Goal: Transaction & Acquisition: Purchase product/service

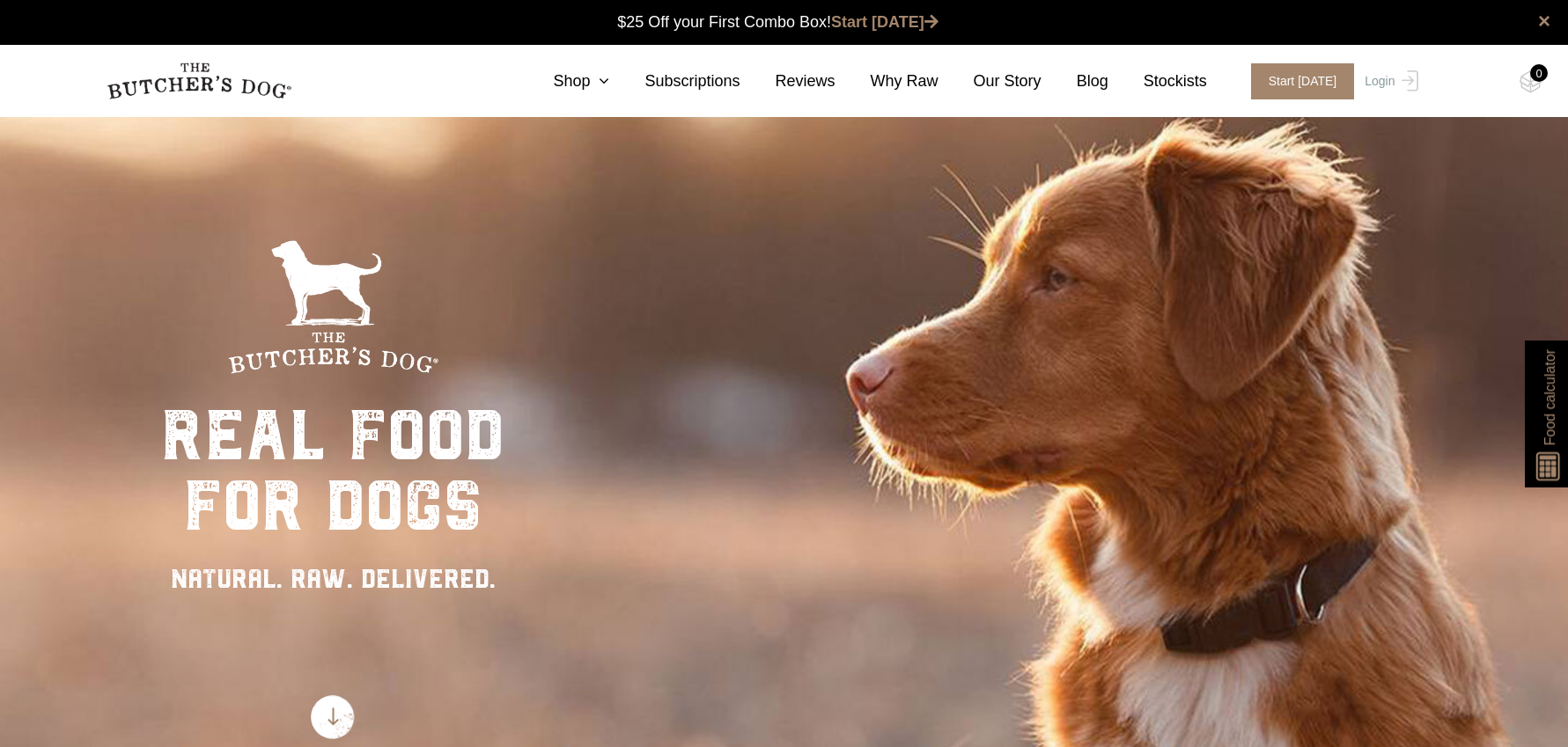
click at [608, 95] on nav "0 Shop Combo Boxes Treats" at bounding box center [784, 80] width 1408 height 72
click at [607, 88] on icon at bounding box center [599, 80] width 20 height 16
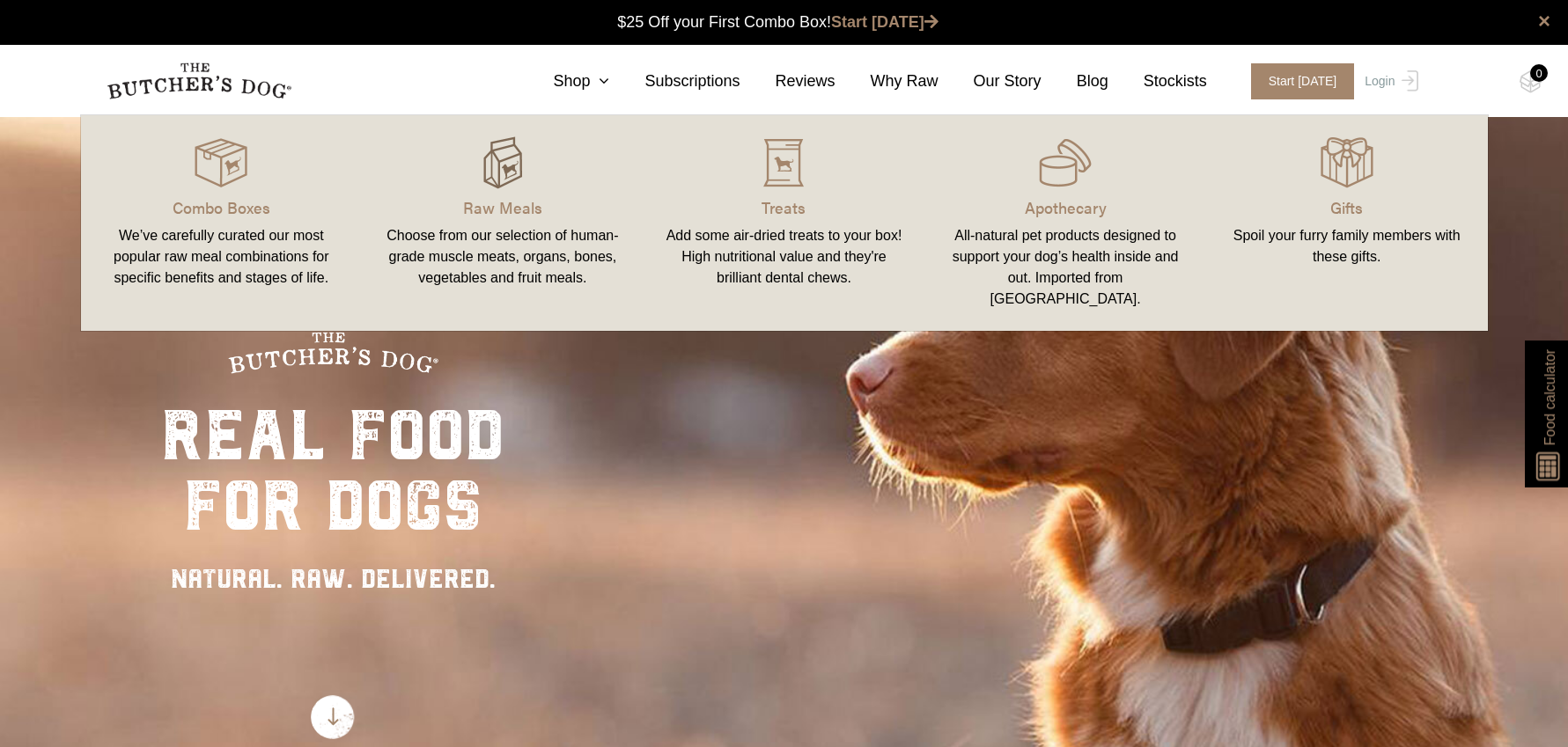
click at [478, 159] on img at bounding box center [502, 163] width 52 height 52
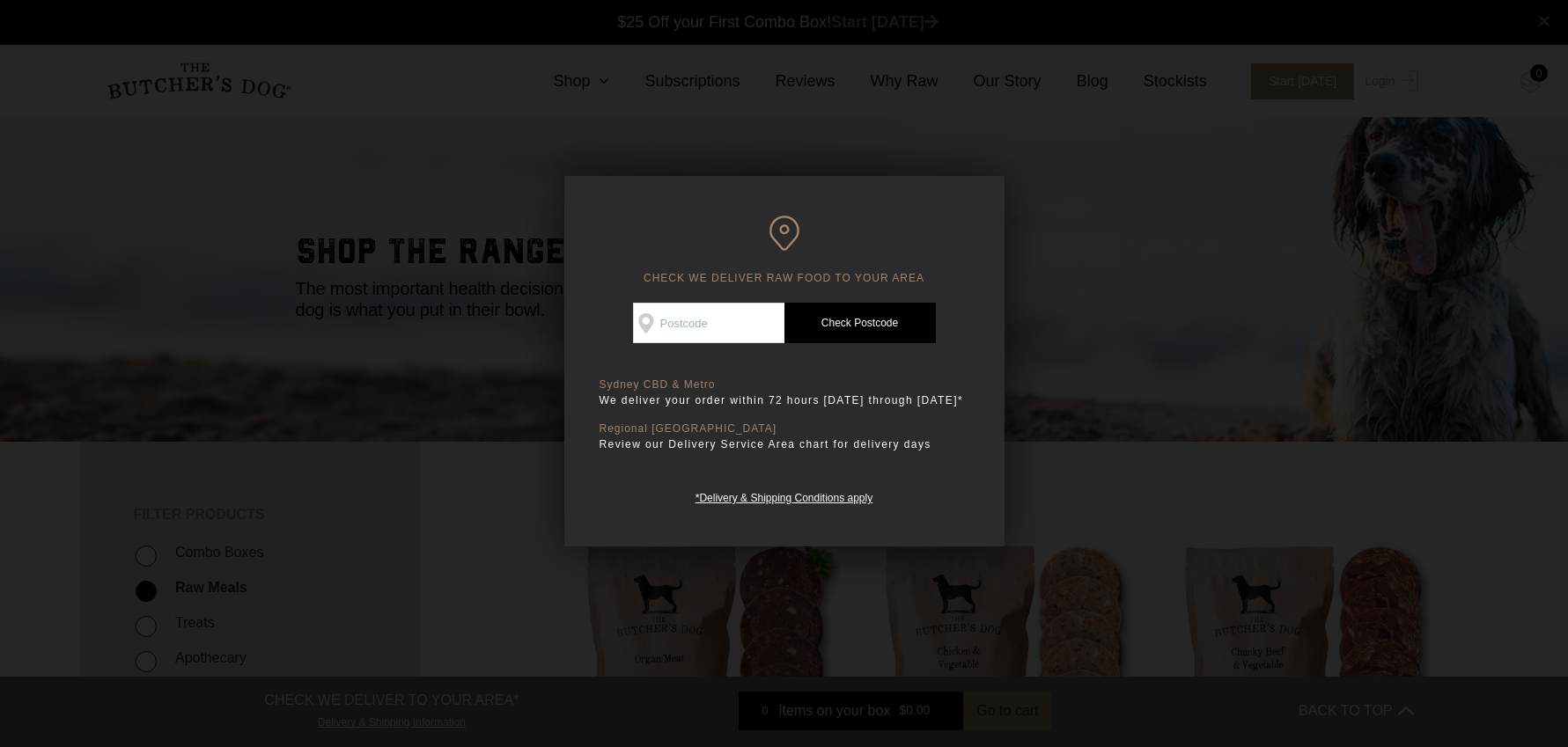
click at [698, 317] on input "Check Availability At" at bounding box center [709, 323] width 151 height 40
type input "2099"
click at [828, 320] on link "Check Postcode" at bounding box center [860, 323] width 151 height 40
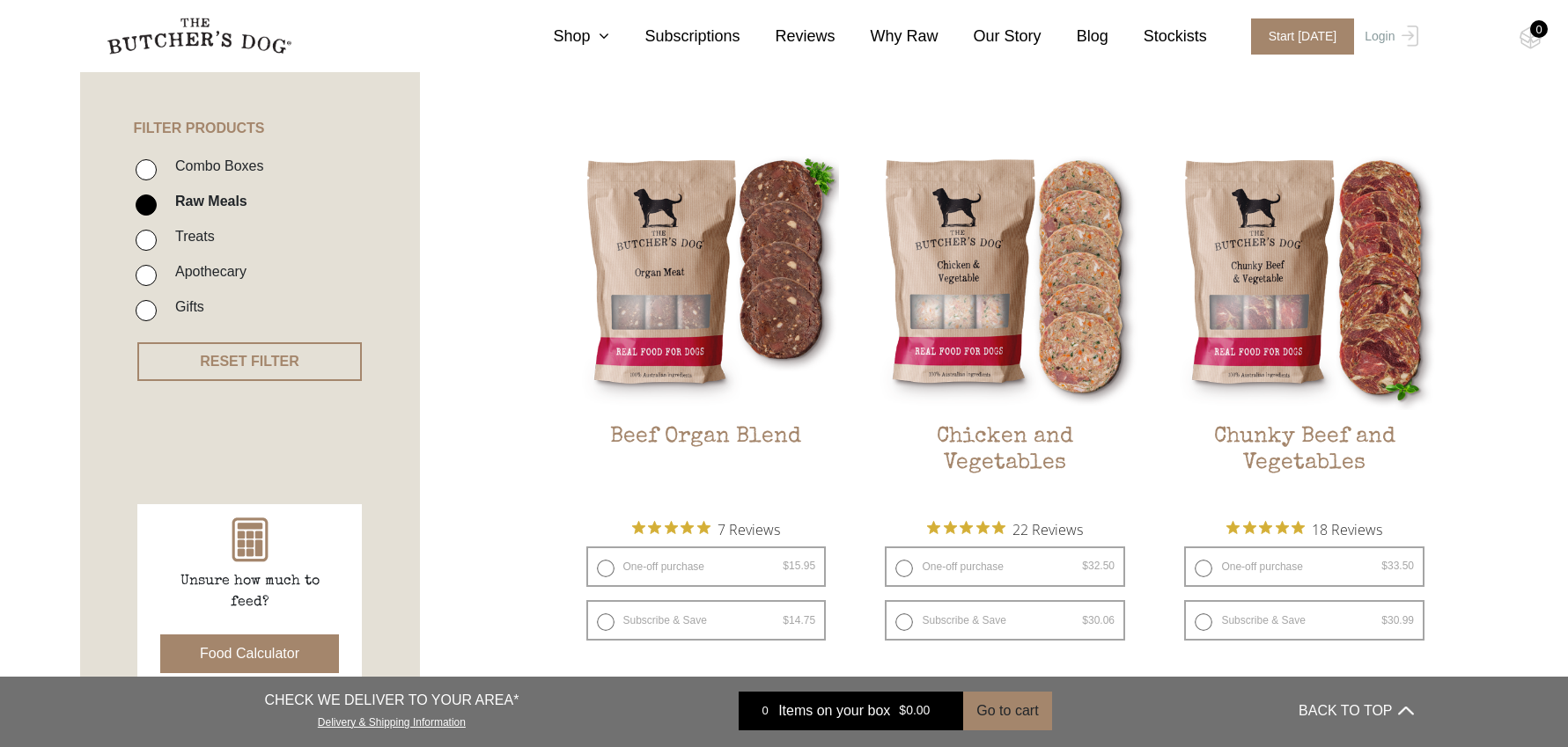
scroll to position [483, 0]
